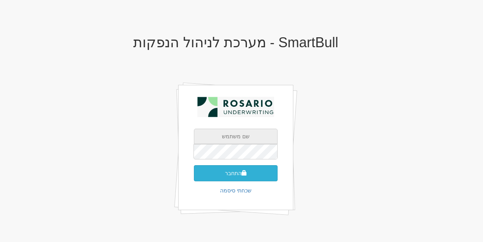
type input "[EMAIL_ADDRESS][DOMAIN_NAME]"
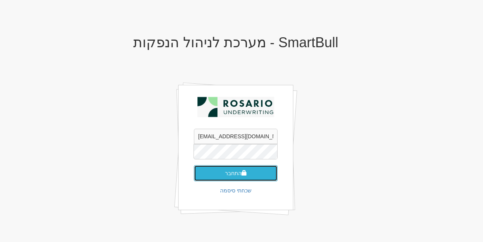
click at [247, 175] on button "התחבר" at bounding box center [236, 173] width 84 height 16
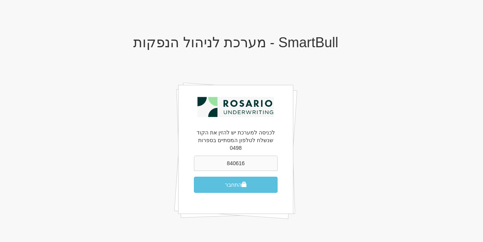
type input "840616"
click at [194, 176] on button "התחבר" at bounding box center [236, 184] width 84 height 16
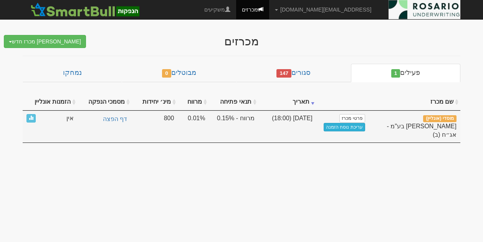
click at [338, 124] on link "עריכת נוסח הזמנה" at bounding box center [343, 127] width 41 height 8
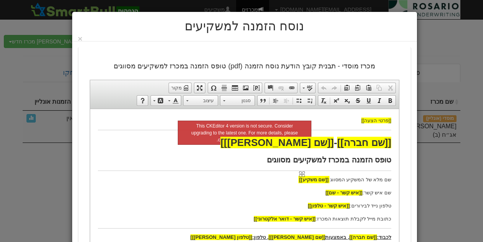
click at [315, 182] on span "[[שם משקיע]]" at bounding box center [313, 179] width 30 height 8
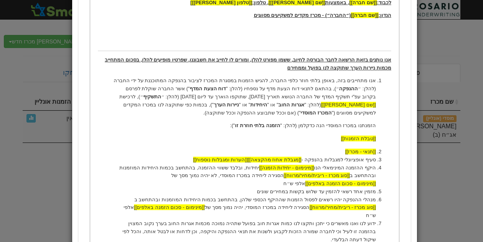
scroll to position [249, 0]
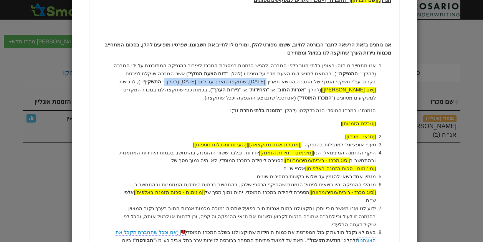
drag, startPoint x: 327, startPoint y: 79, endPoint x: 227, endPoint y: 81, distance: 99.4
click at [227, 81] on p "אנו מתחייבים בזה, באופן בלתי חוזר כלפי החברה, להגיש הזמנות במסגרת המכרז לציבור …" at bounding box center [244, 82] width 262 height 40
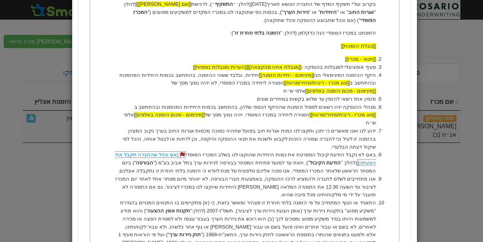
scroll to position [345, 0]
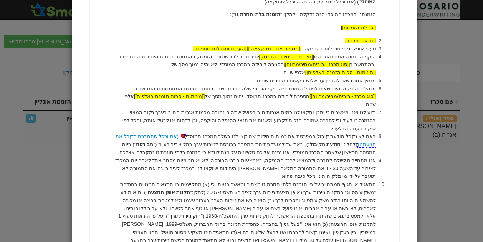
click at [300, 77] on li "מזמין אחד רשאי להזמין עד שלוש בקשות במחירים שונים" at bounding box center [244, 81] width 262 height 8
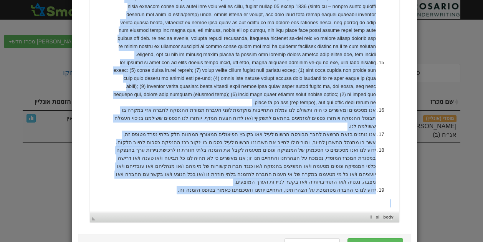
scroll to position [813, 0]
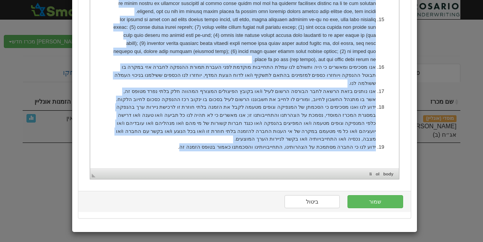
drag, startPoint x: 376, startPoint y: -380, endPoint x: 200, endPoint y: 91, distance: 503.1
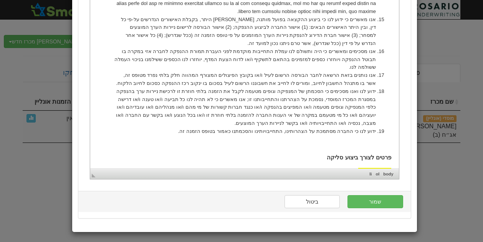
scroll to position [782, 0]
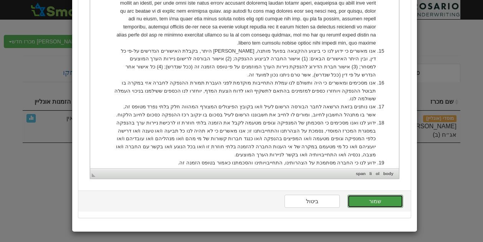
click at [376, 199] on button "שמור" at bounding box center [374, 200] width 55 height 13
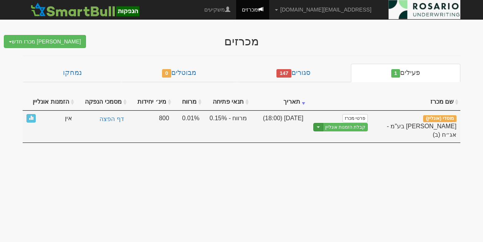
click at [323, 125] on button "Toggle Dropdown" at bounding box center [318, 127] width 10 height 9
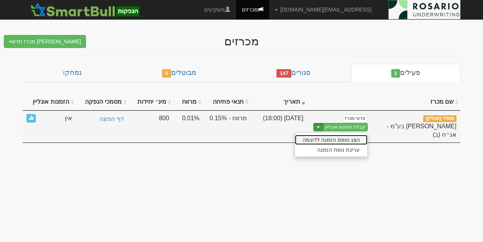
click at [324, 139] on link "הצג טופס הזמנה לדוגמה" at bounding box center [331, 140] width 73 height 10
